Goal: Information Seeking & Learning: Learn about a topic

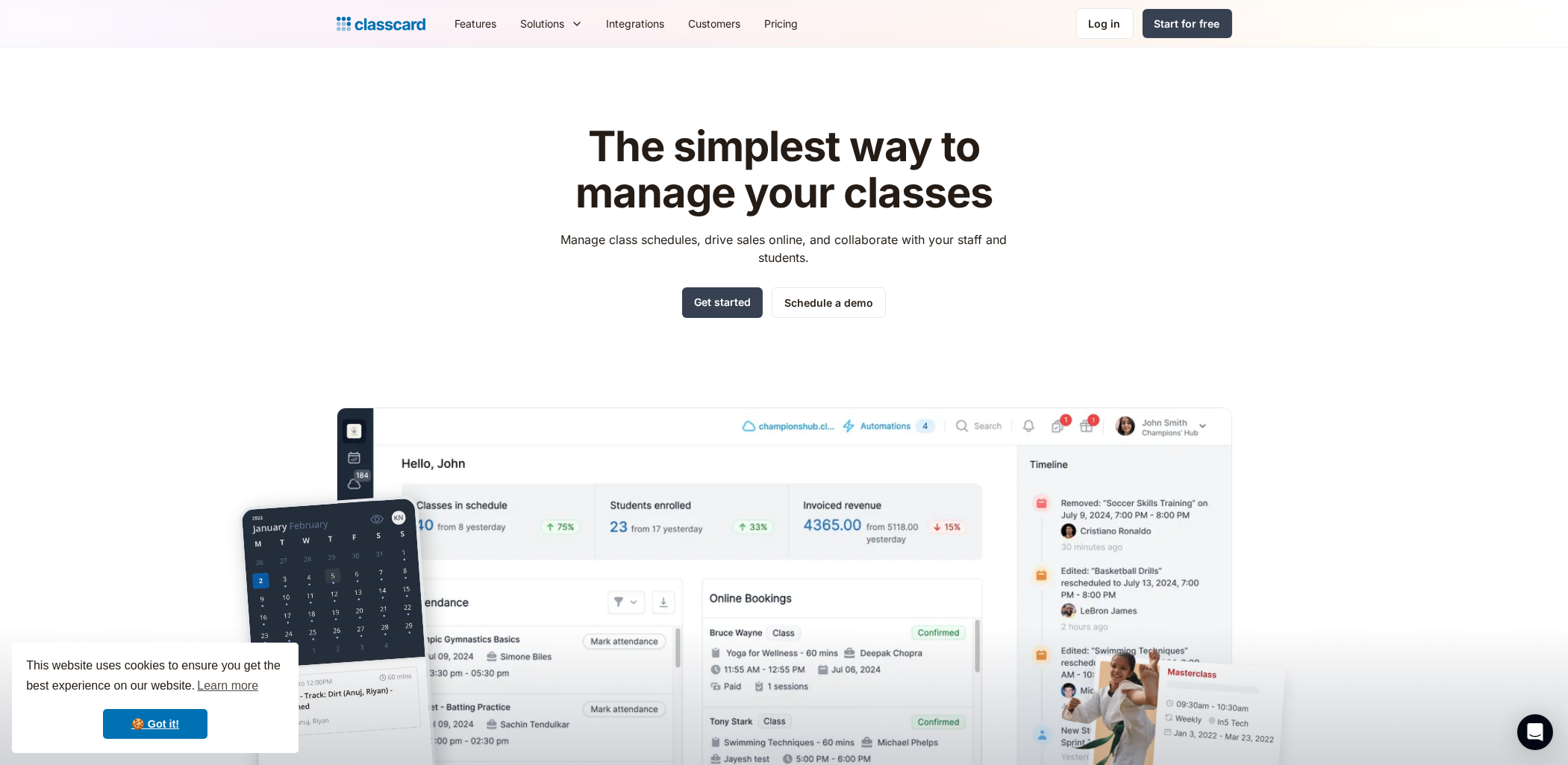
click at [1107, 143] on div "The simplest way to manage your classes Manage class schedules, drive sales onl…" at bounding box center [784, 451] width 895 height 702
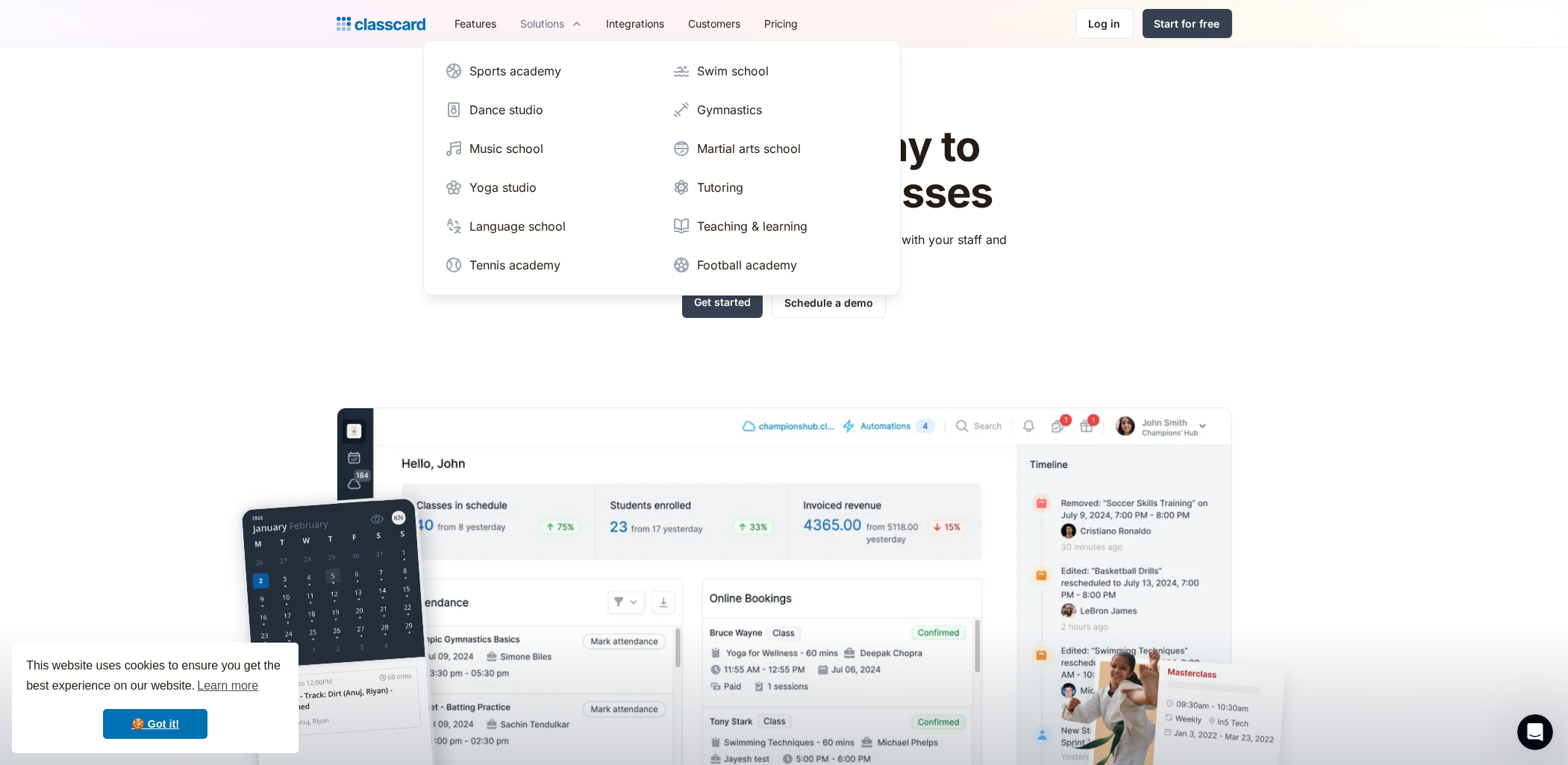
click at [556, 27] on div "Solutions" at bounding box center [542, 23] width 44 height 16
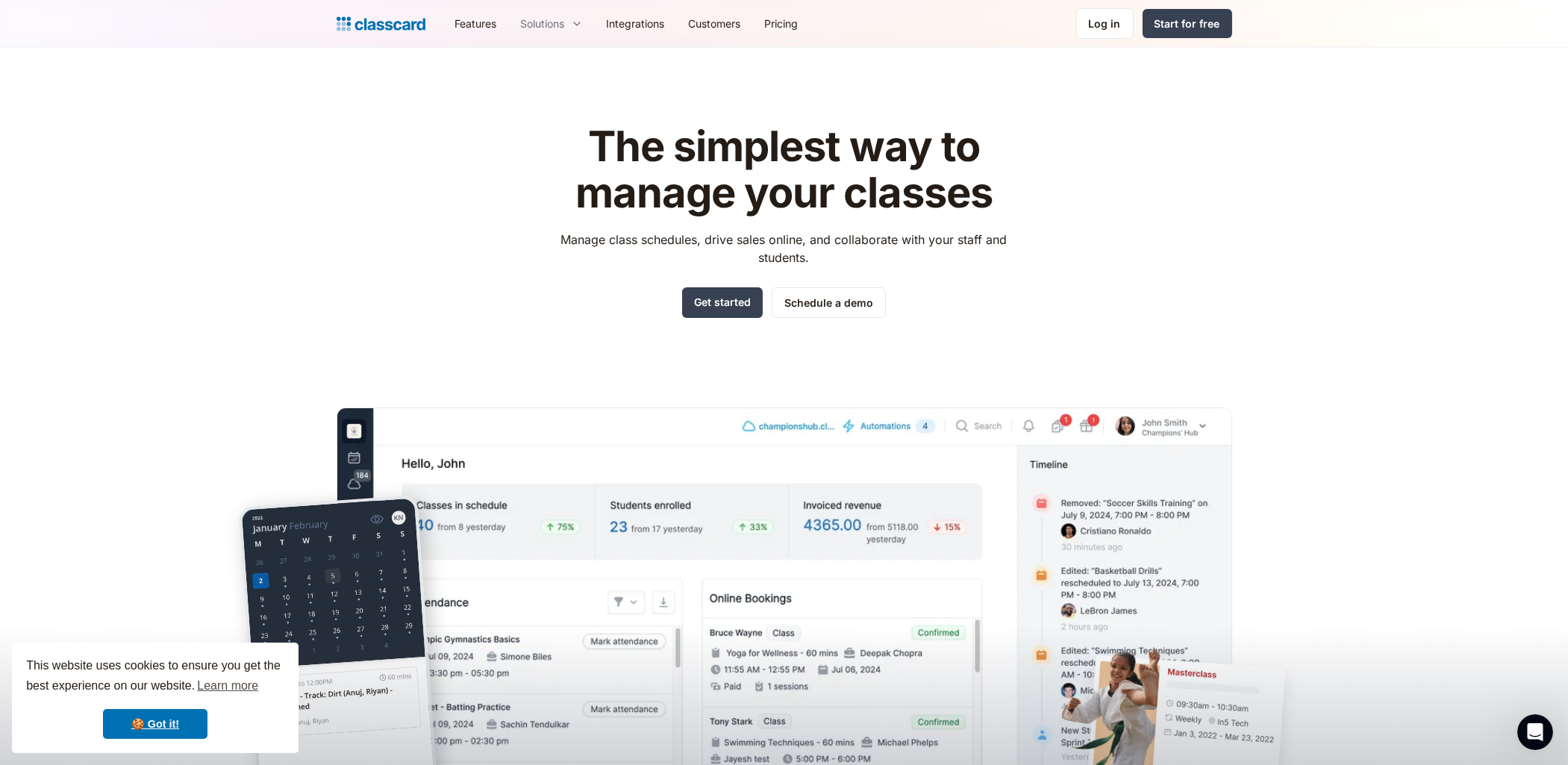
click at [572, 28] on icon at bounding box center [577, 24] width 12 height 15
click at [641, 22] on link "Integrations" at bounding box center [636, 23] width 82 height 34
